Goal: Information Seeking & Learning: Learn about a topic

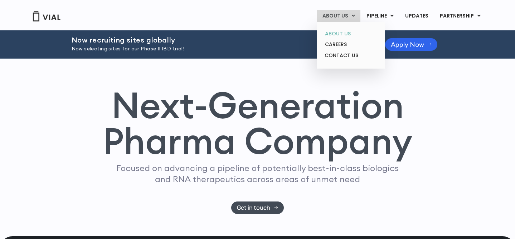
click at [347, 33] on link "ABOUT US" at bounding box center [350, 33] width 63 height 11
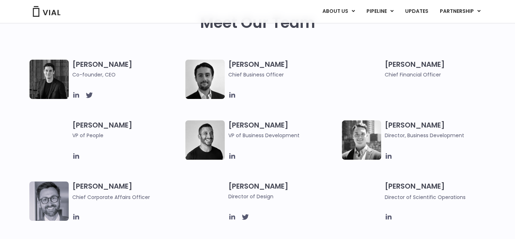
scroll to position [363, 0]
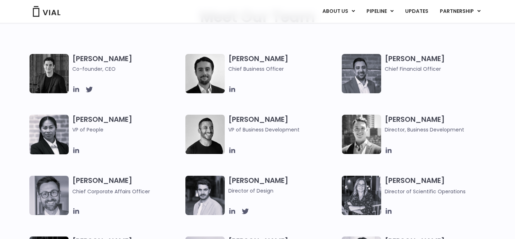
click at [52, 203] on img at bounding box center [48, 195] width 39 height 39
click at [91, 181] on h3 "Paolo Mastrangelo Chief Corporate Affairs Officer" at bounding box center [127, 186] width 110 height 20
click at [74, 214] on icon at bounding box center [76, 211] width 8 height 8
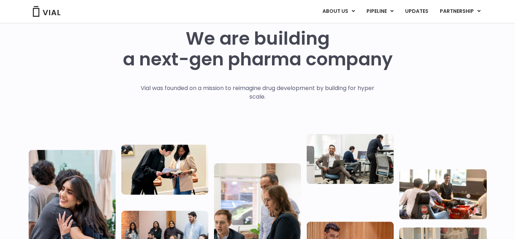
scroll to position [0, 0]
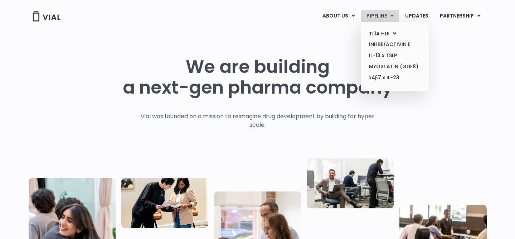
click at [386, 18] on link "PIPELINE" at bounding box center [379, 16] width 38 height 12
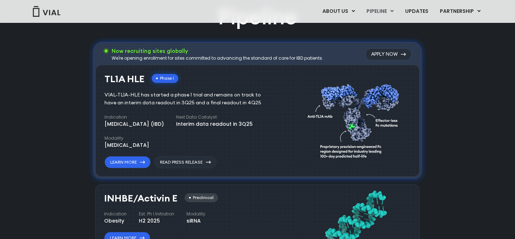
scroll to position [462, 0]
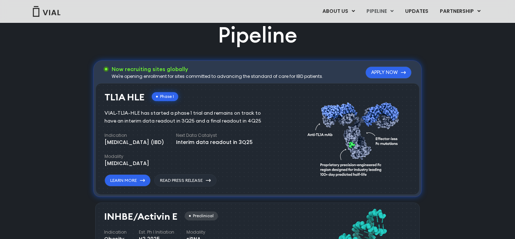
click at [387, 73] on link "Apply Now" at bounding box center [388, 73] width 46 height 12
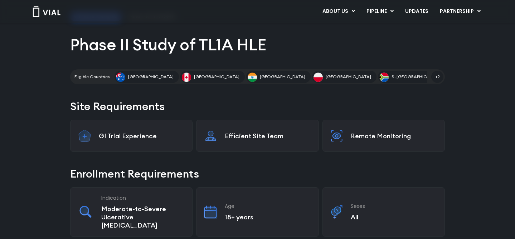
scroll to position [97, 0]
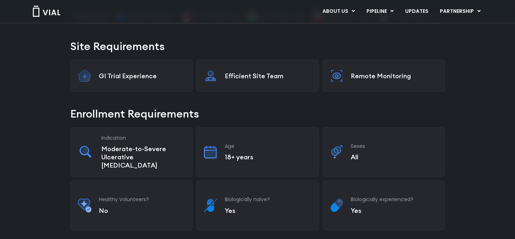
scroll to position [0, 0]
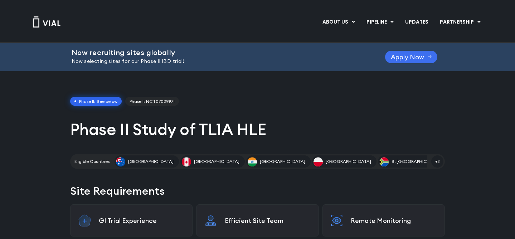
click at [404, 57] on span "Apply Now" at bounding box center [406, 56] width 33 height 5
